Goal: Information Seeking & Learning: Learn about a topic

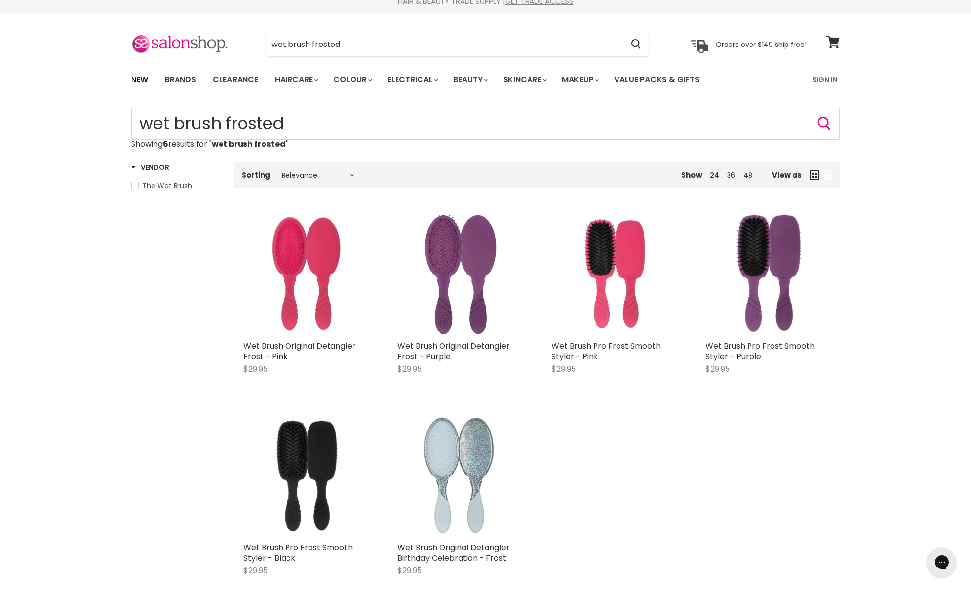
scroll to position [16, 0]
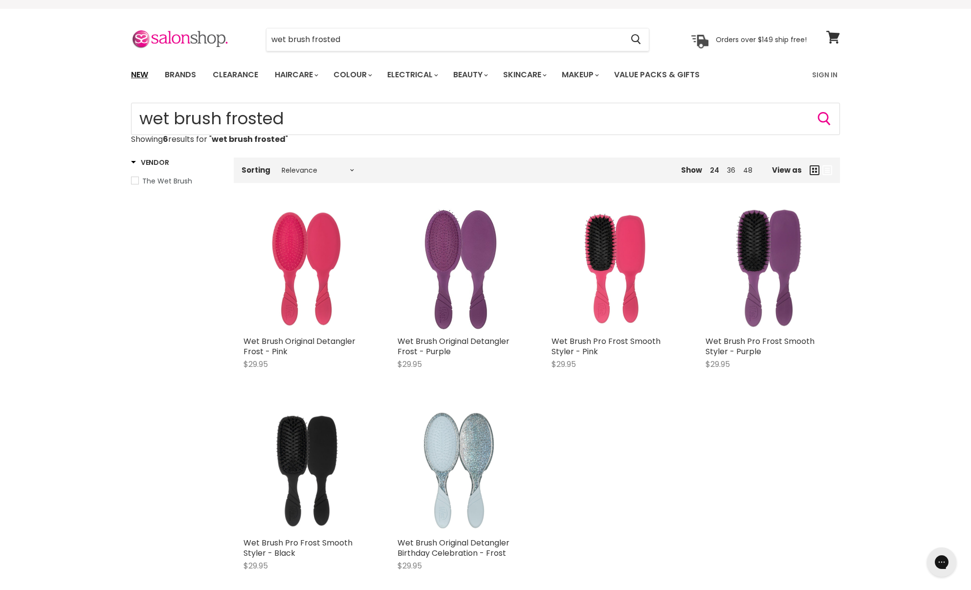
click at [139, 84] on link "New" at bounding box center [140, 75] width 32 height 21
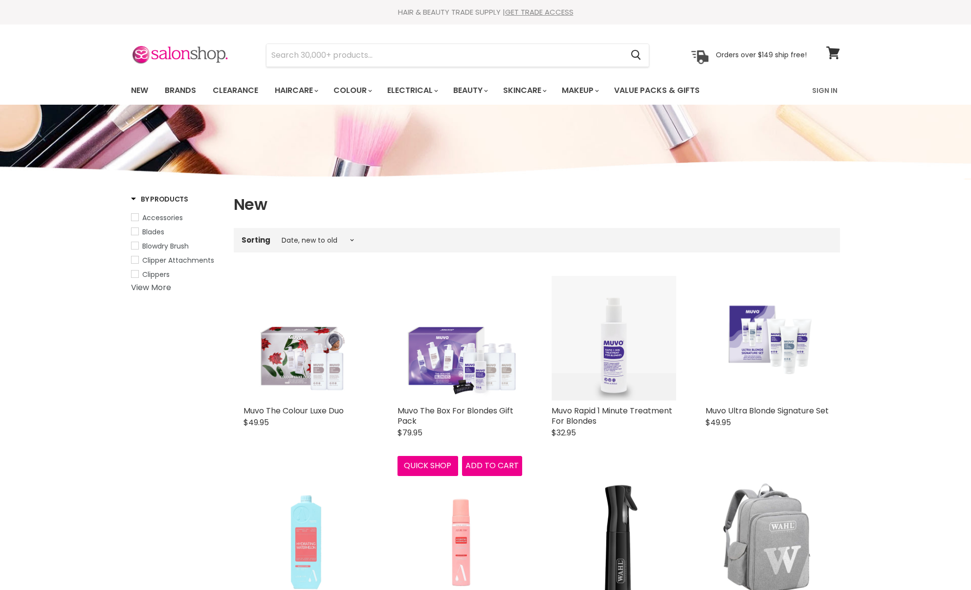
select select "created-descending"
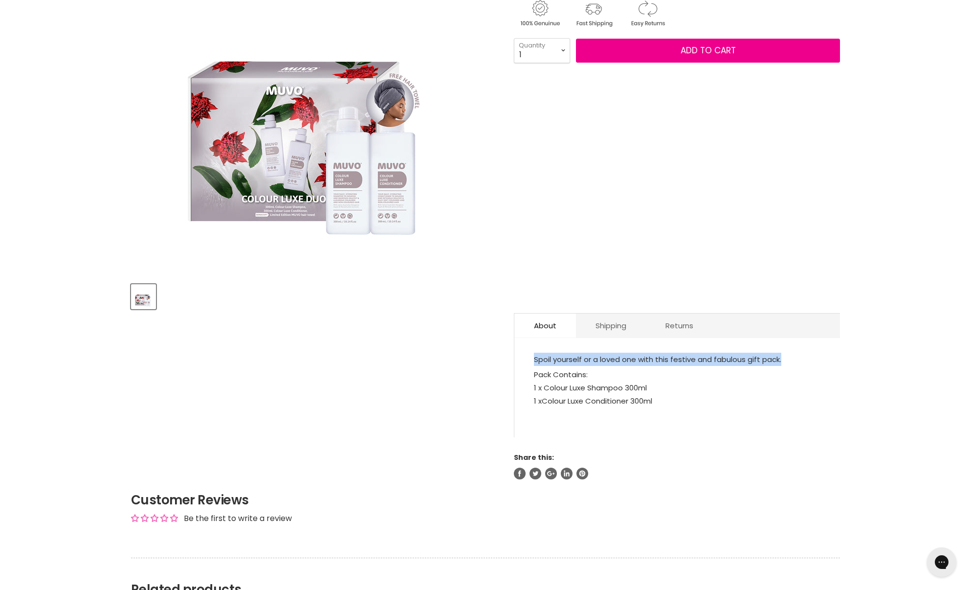
drag, startPoint x: 785, startPoint y: 359, endPoint x: 532, endPoint y: 358, distance: 252.2
click at [532, 358] on div "Spoil yourself or a loved one with this festive and fabulous gift pack. Pack Co…" at bounding box center [677, 392] width 326 height 89
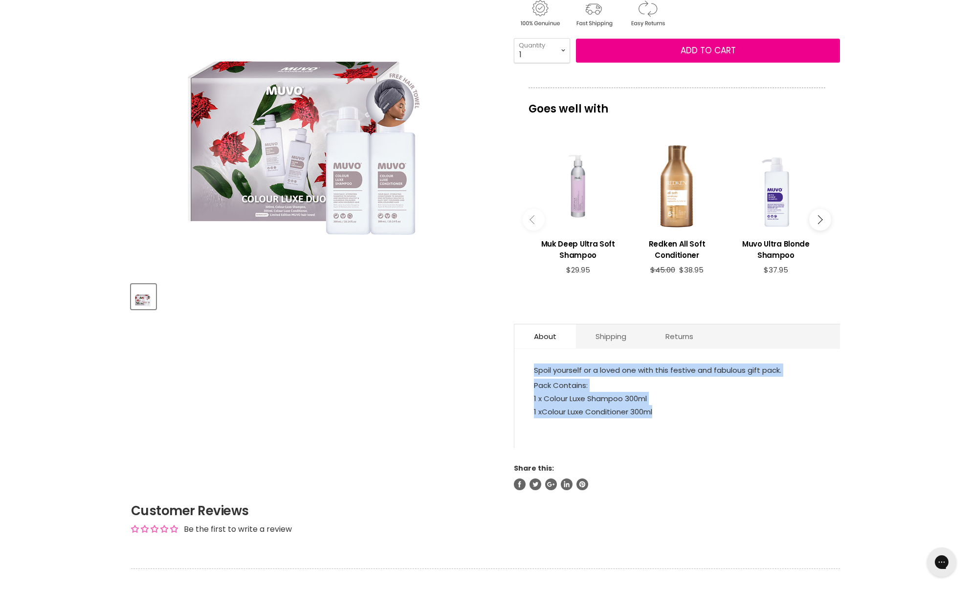
drag, startPoint x: 660, startPoint y: 413, endPoint x: 525, endPoint y: 373, distance: 140.9
click at [525, 373] on div "Spoil yourself or a loved one with this festive and fabulous gift pack. Pack Co…" at bounding box center [677, 402] width 326 height 89
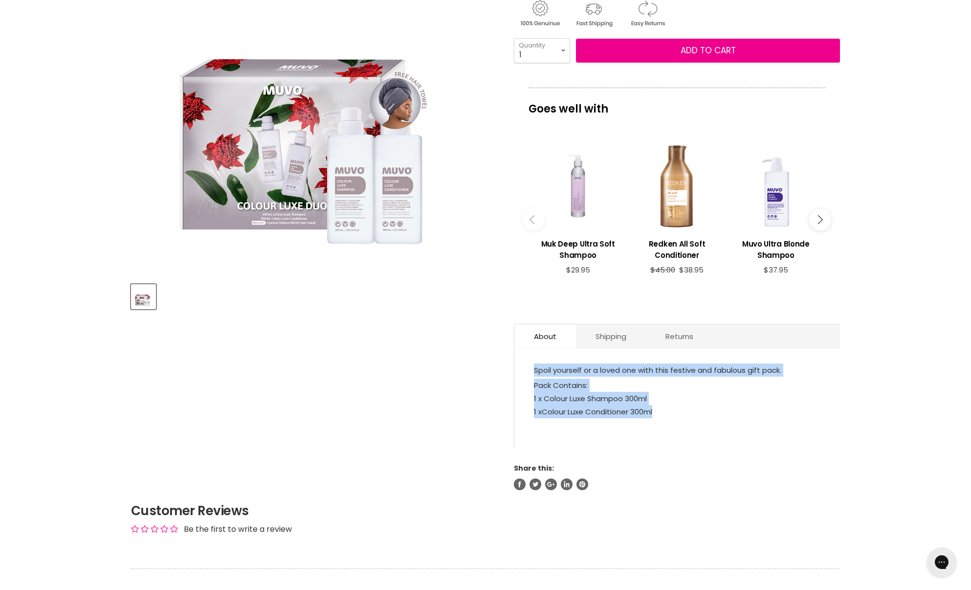
copy div "Spoil yourself or a loved one with this festive and fabulous gift pack. Pack Co…"
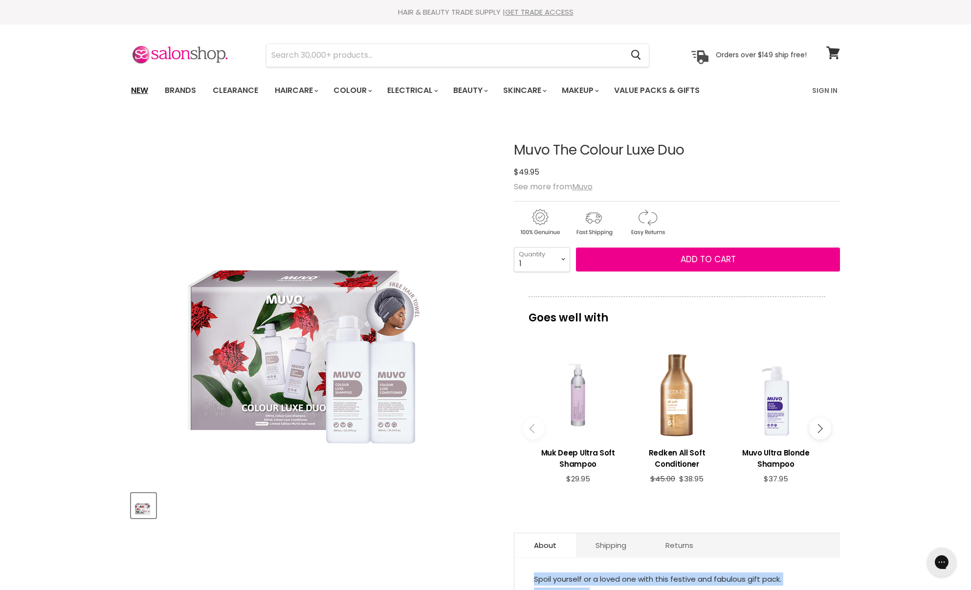
click at [146, 90] on link "New" at bounding box center [140, 90] width 32 height 21
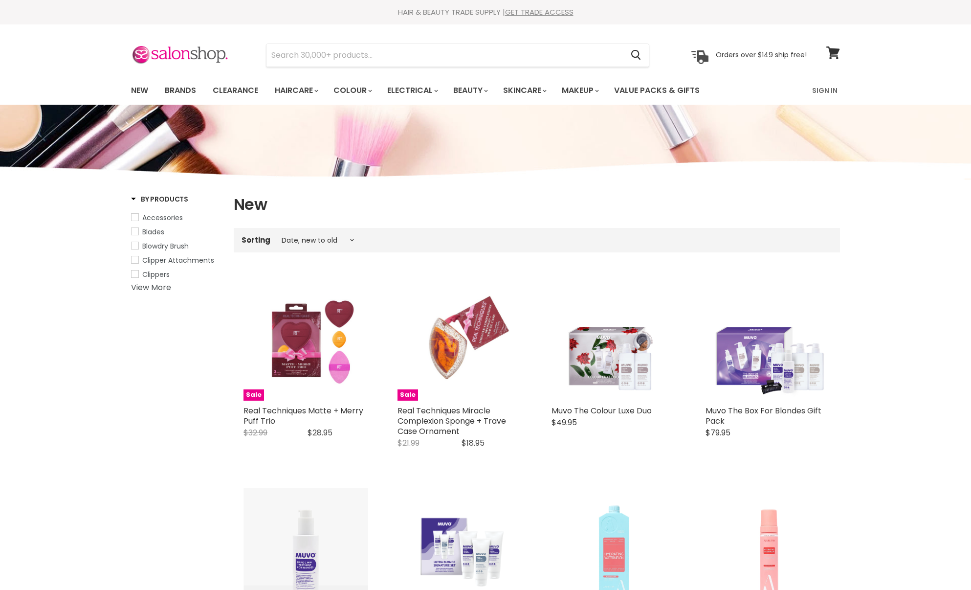
select select "created-descending"
click at [197, 60] on img at bounding box center [180, 55] width 98 height 21
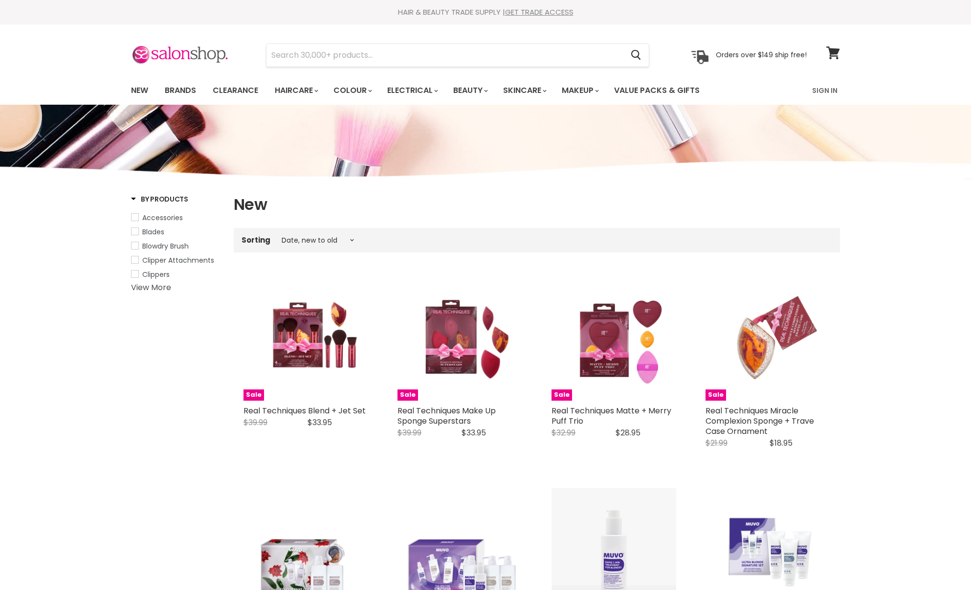
select select "created-descending"
click at [164, 83] on link "Brands" at bounding box center [180, 90] width 46 height 21
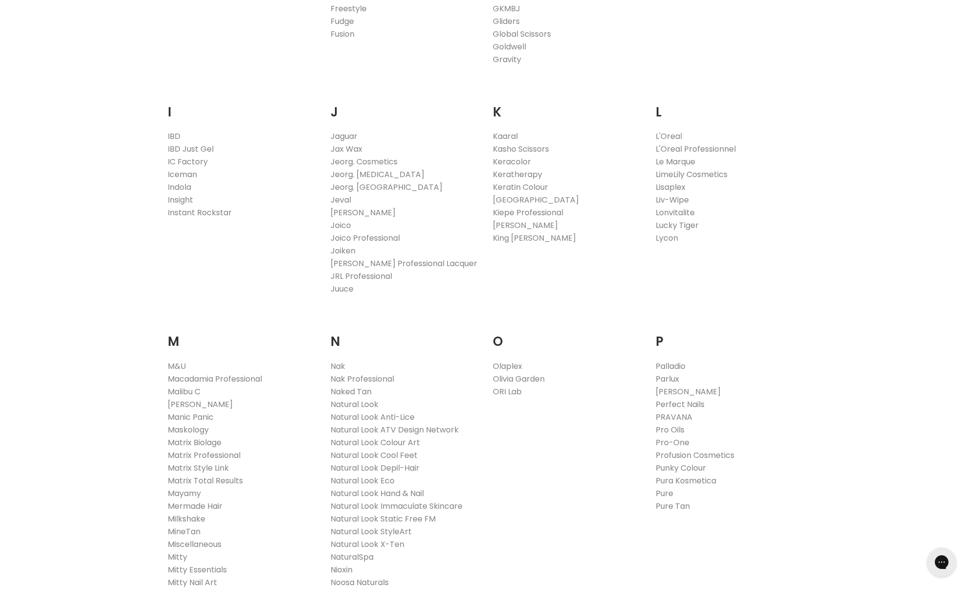
scroll to position [820, 0]
click at [724, 455] on link "Profusion Cosmetics" at bounding box center [695, 452] width 79 height 11
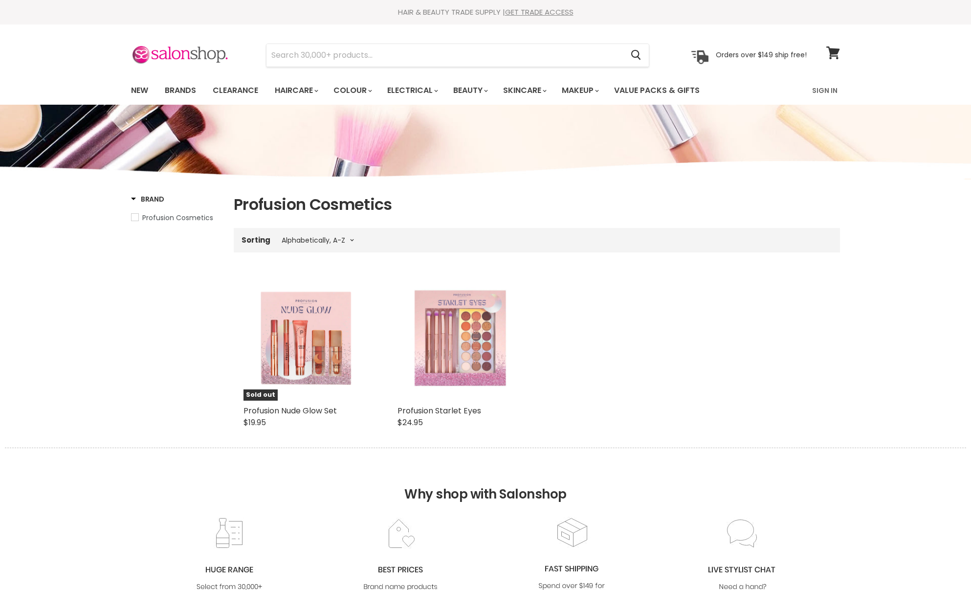
select select "title-ascending"
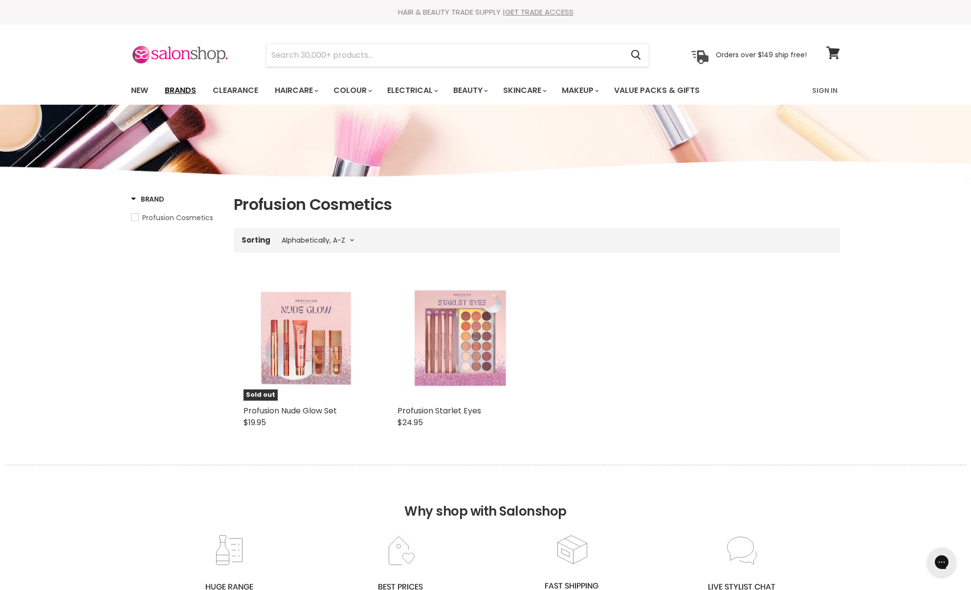
click at [171, 89] on link "Brands" at bounding box center [180, 90] width 46 height 21
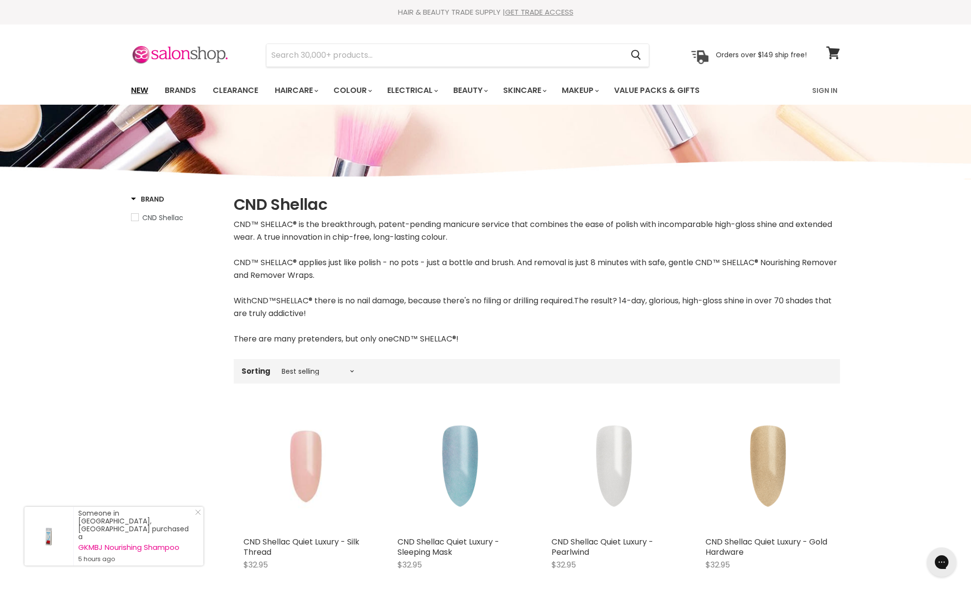
click at [138, 85] on link "New" at bounding box center [140, 90] width 32 height 21
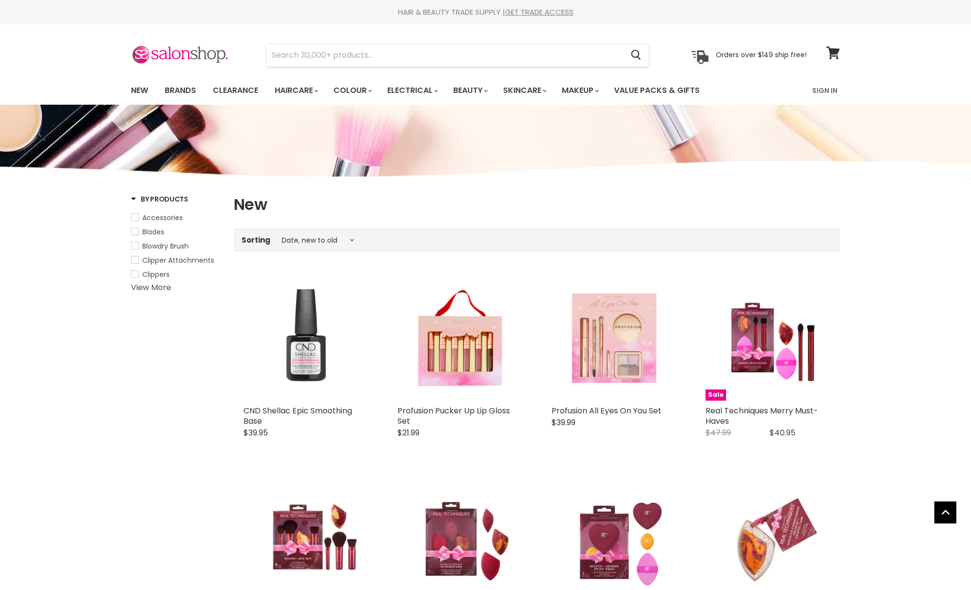
select select "created-descending"
